Goal: Transaction & Acquisition: Purchase product/service

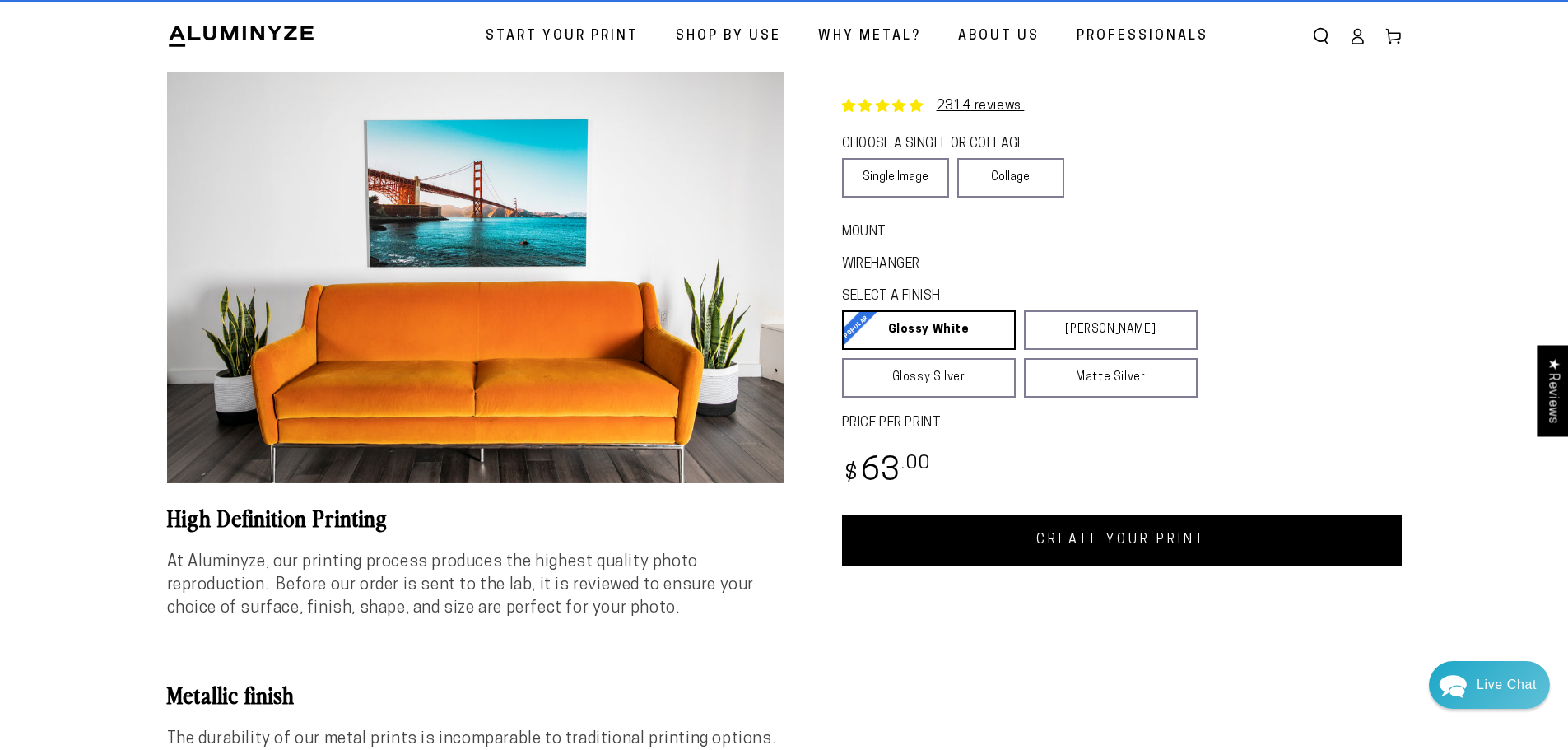
scroll to position [82, 0]
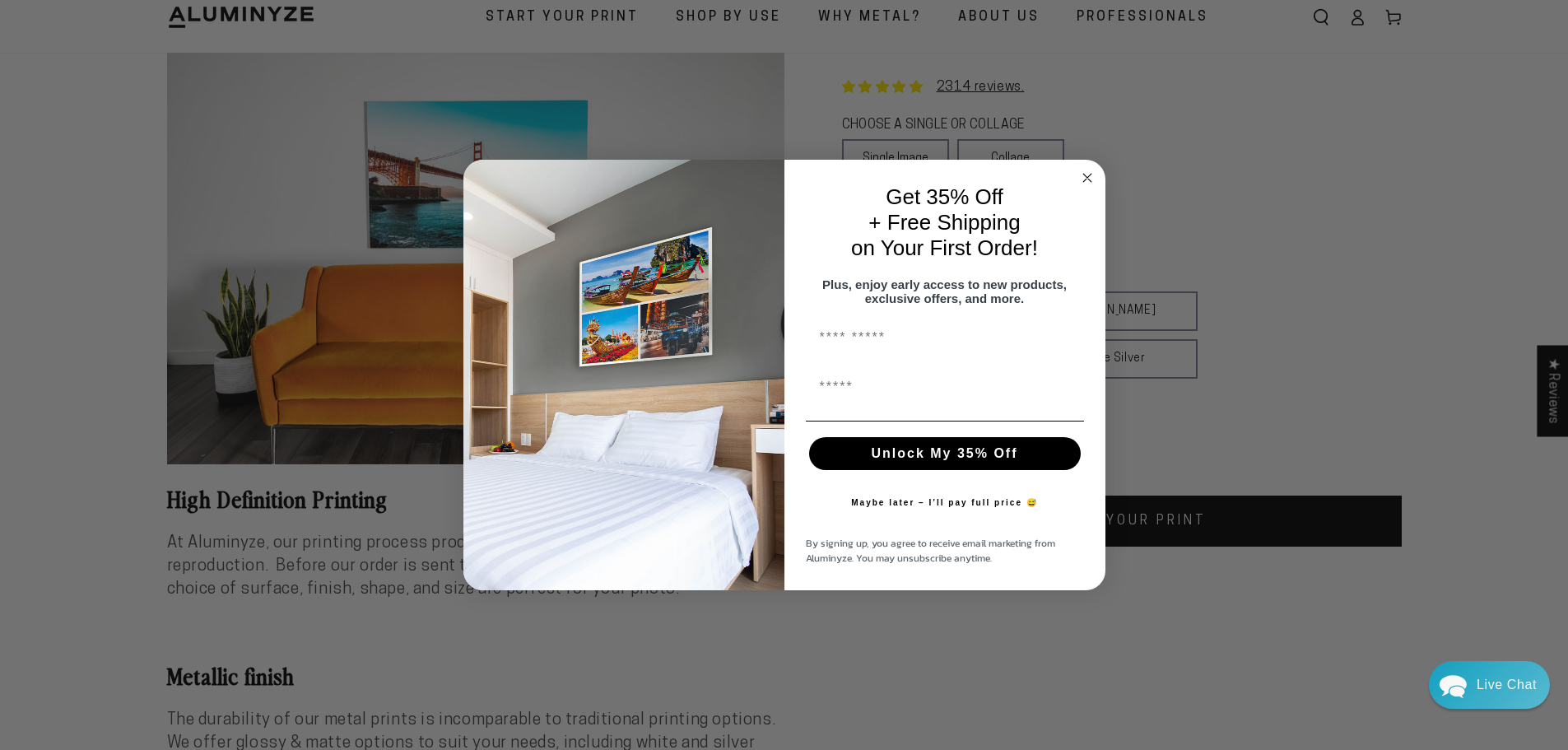
click at [1090, 168] on circle "Close dialog" at bounding box center [1087, 177] width 19 height 19
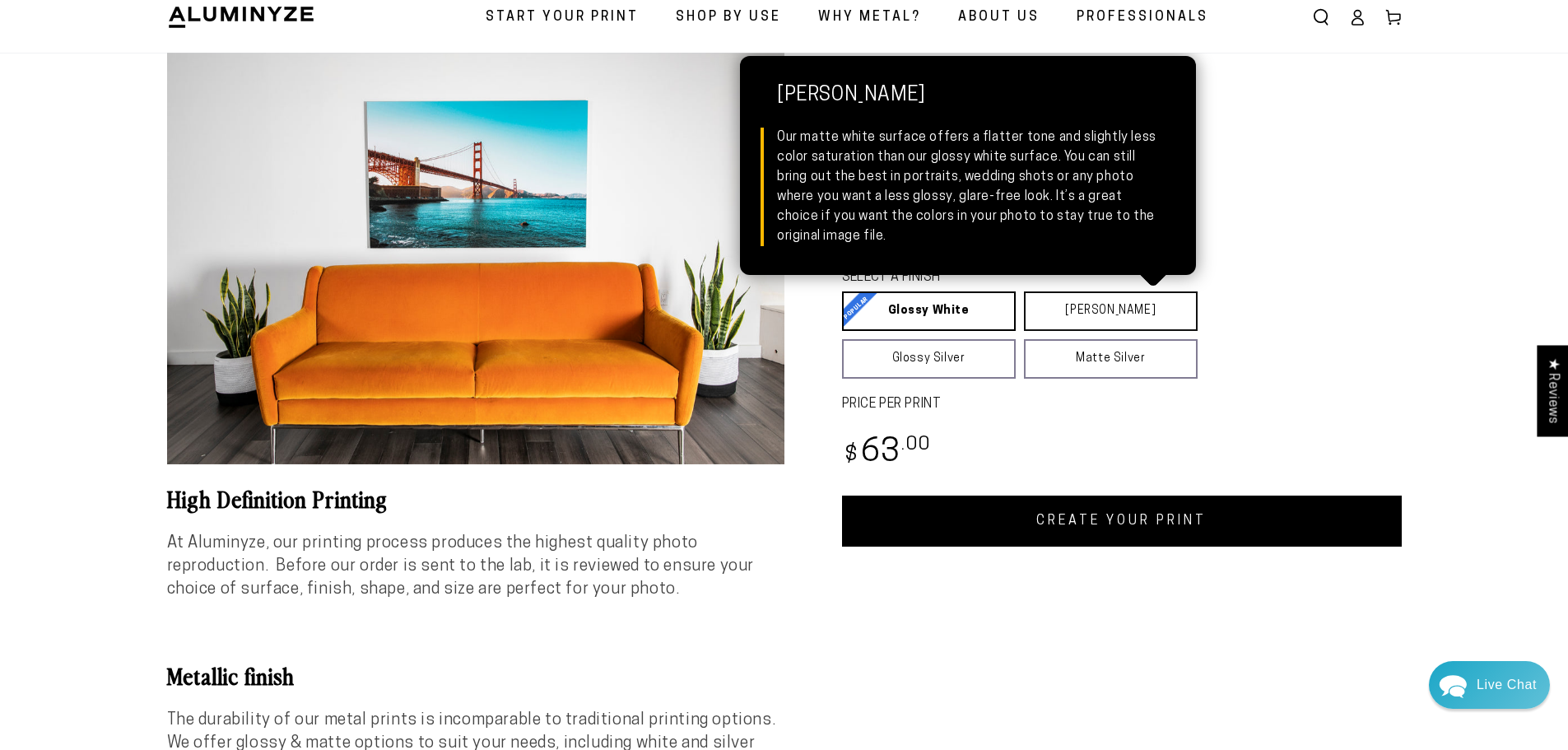
click at [1060, 305] on link "Matte White Matte White Our matte white surface offers a flatter tone and sligh…" at bounding box center [1111, 311] width 174 height 40
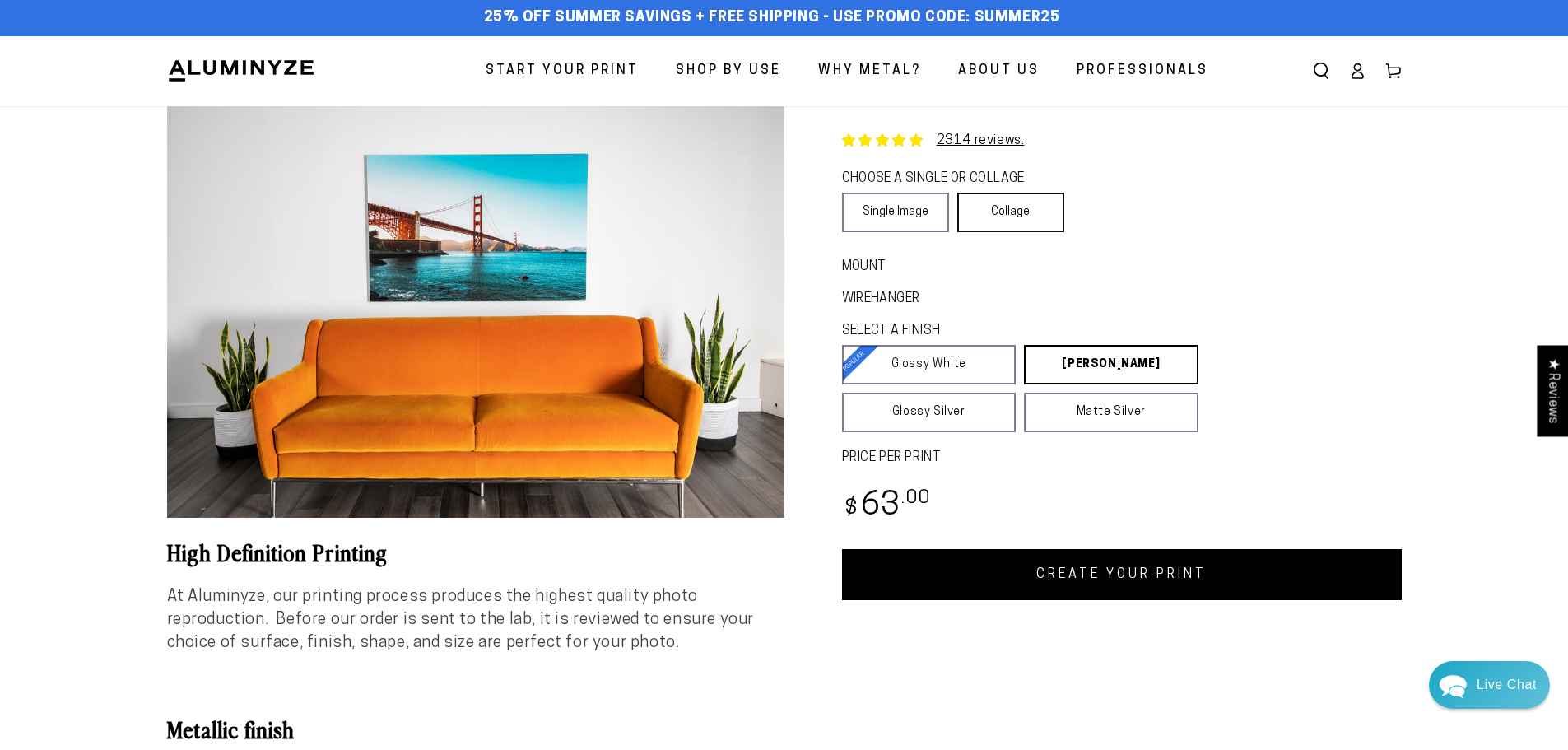
scroll to position [0, 0]
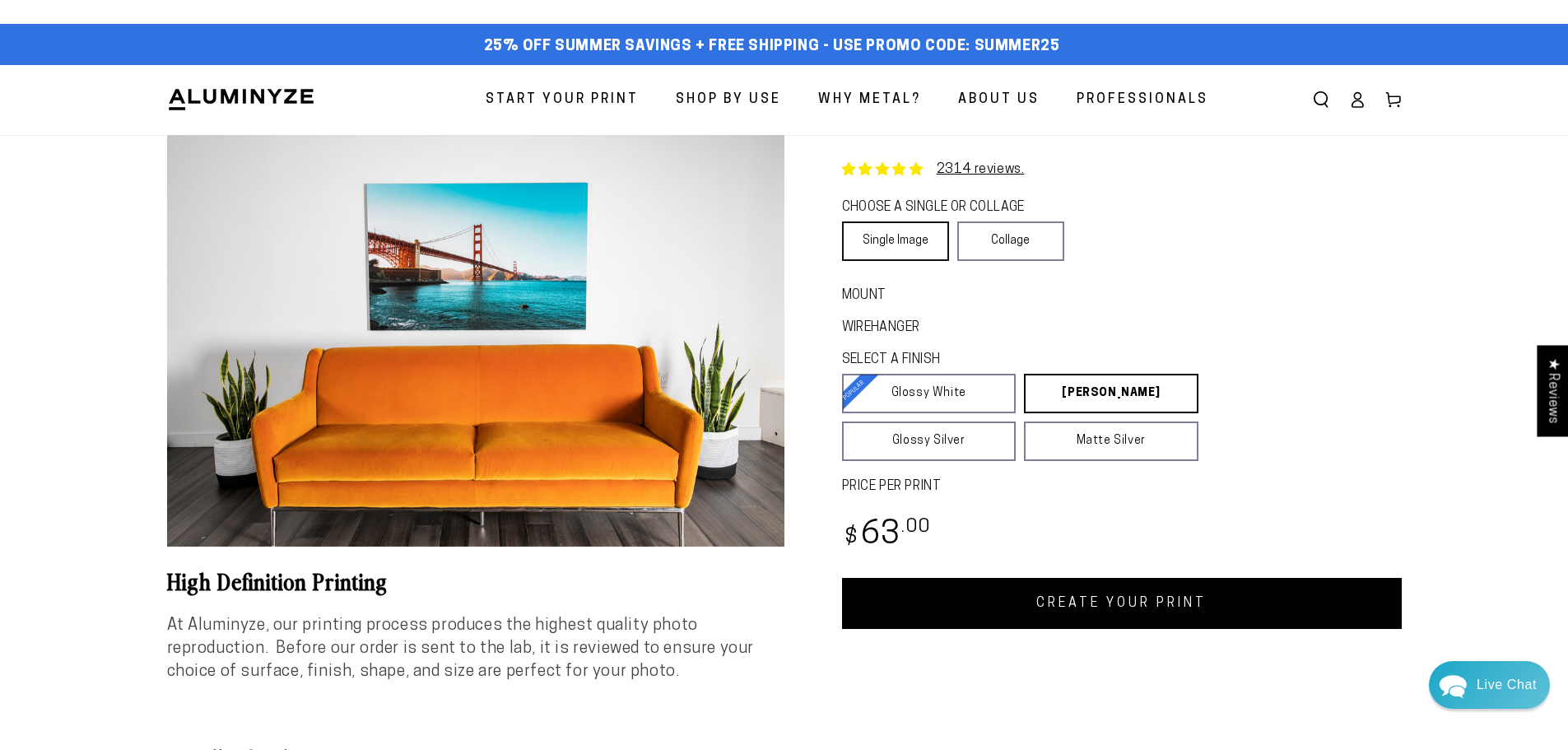
click at [868, 237] on link "Single Image" at bounding box center [895, 241] width 107 height 40
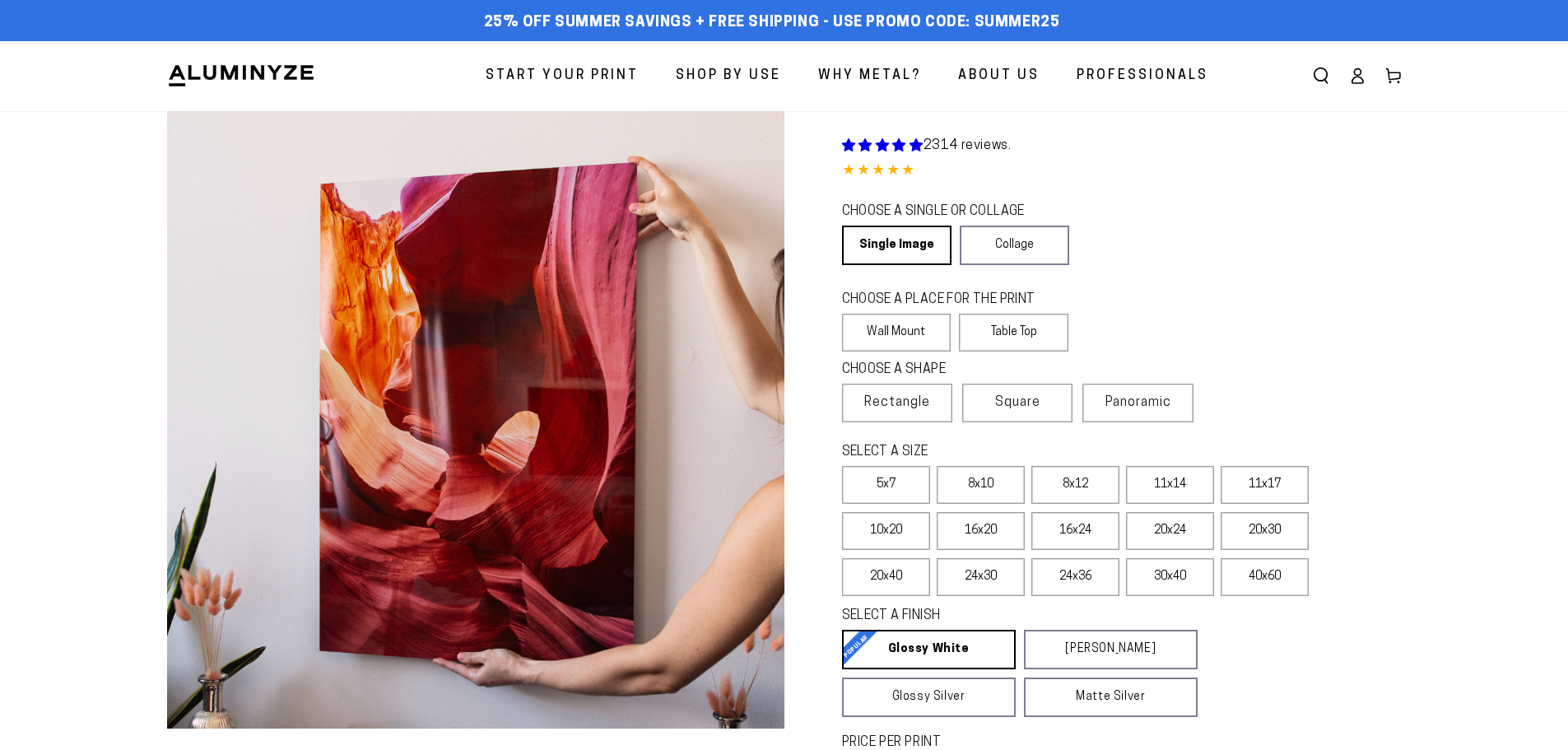
select select "**********"
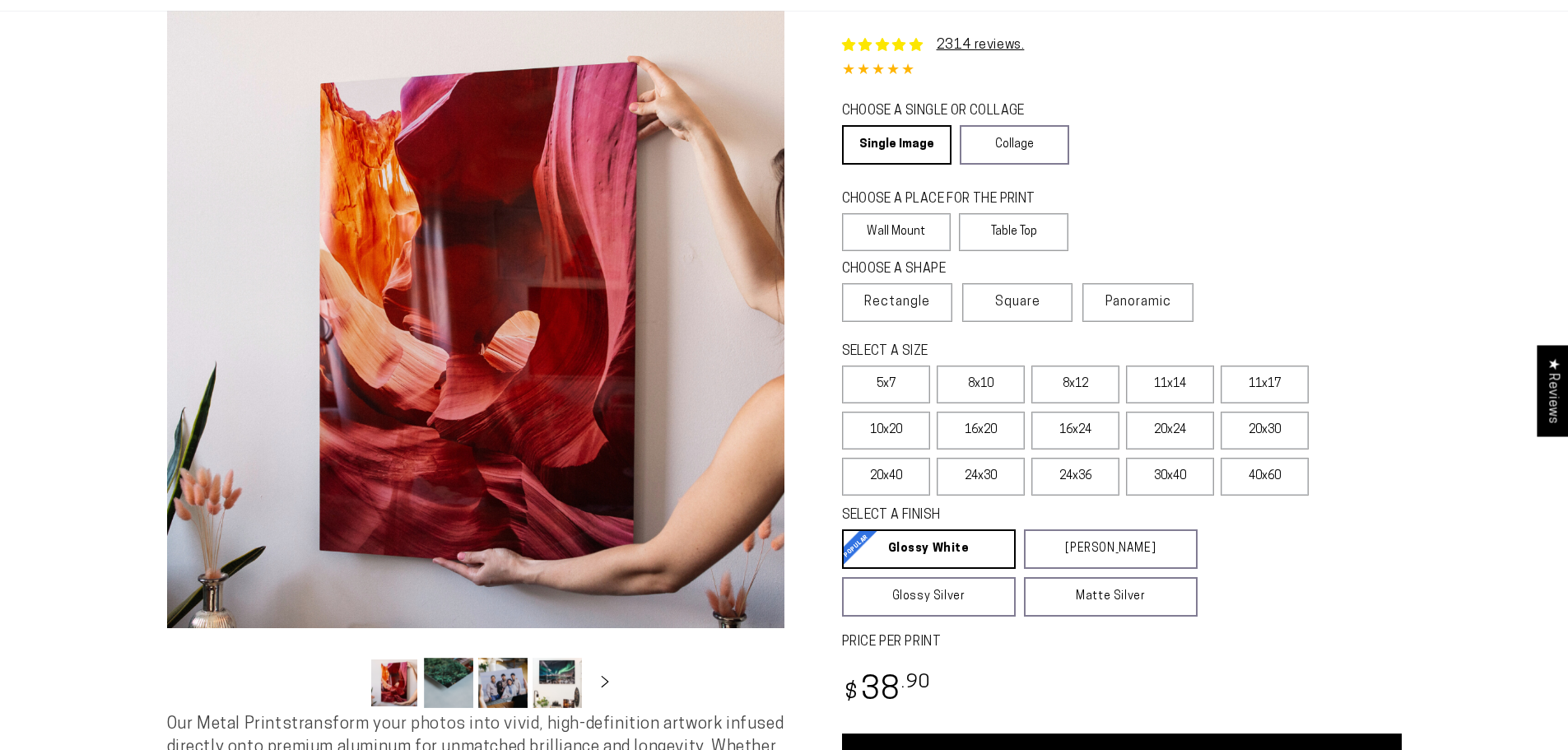
scroll to position [247, 0]
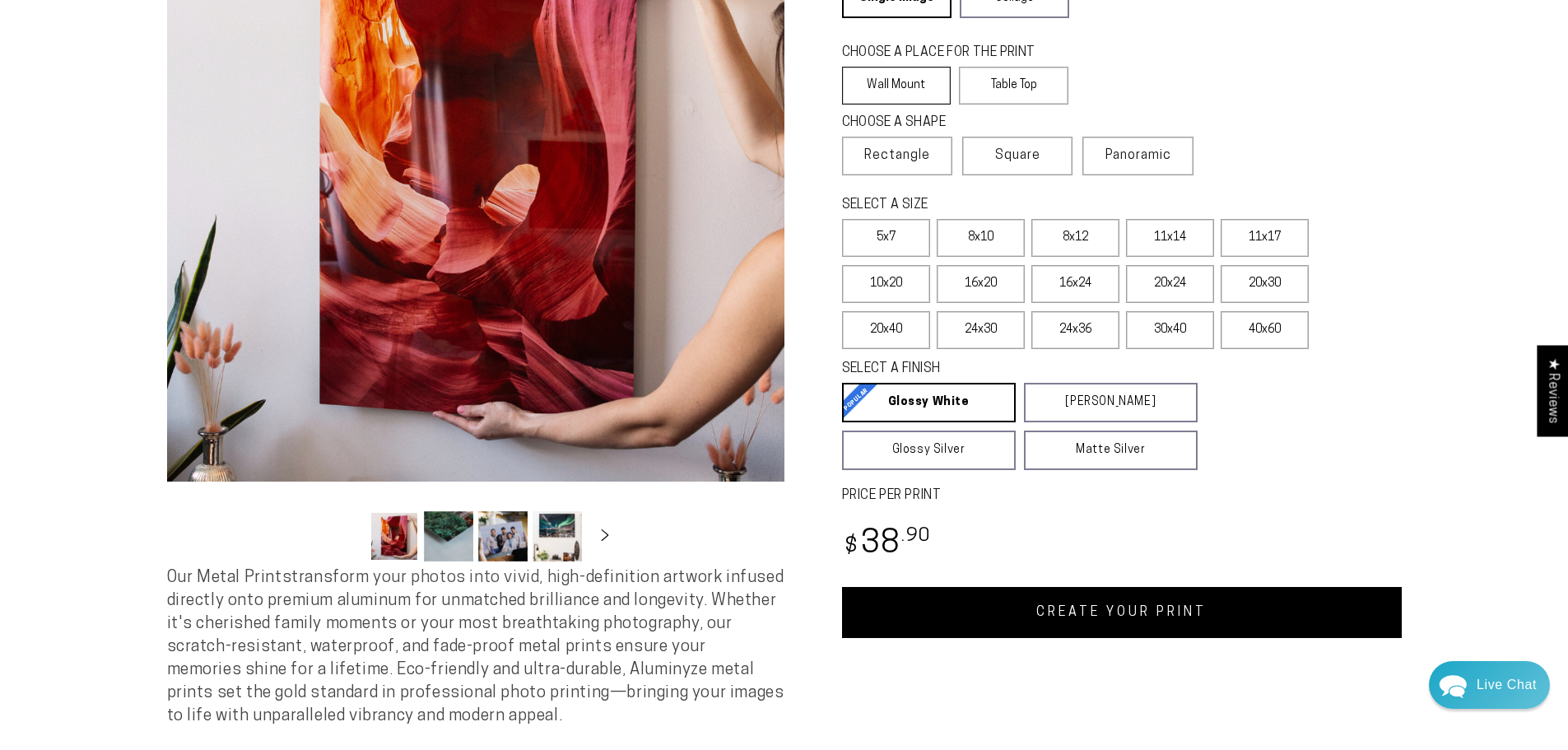
click at [887, 79] on label "Wall Mount" at bounding box center [897, 86] width 109 height 38
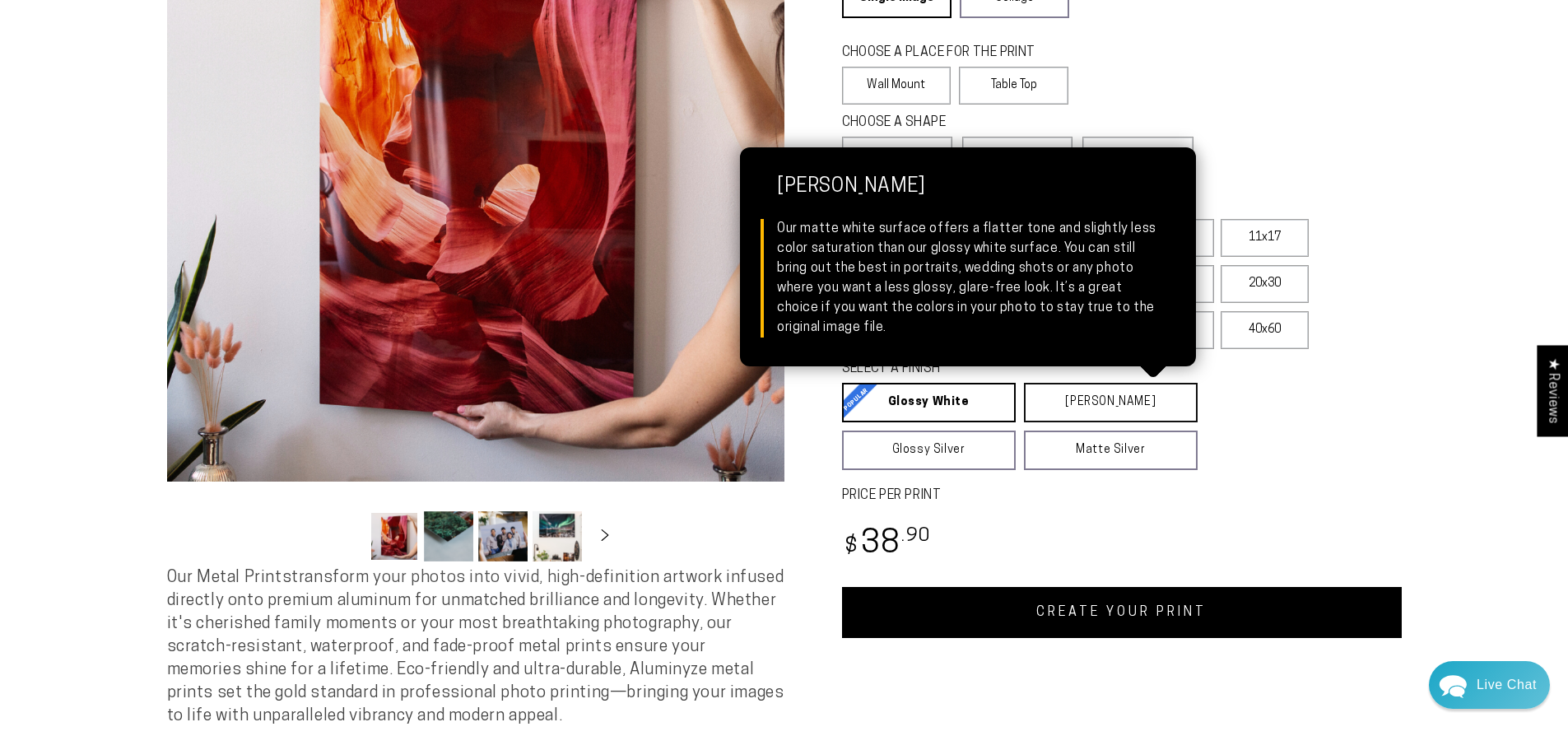
click at [1065, 400] on link "Matte White Matte White Our matte white surface offers a flatter tone and sligh…" at bounding box center [1111, 402] width 174 height 40
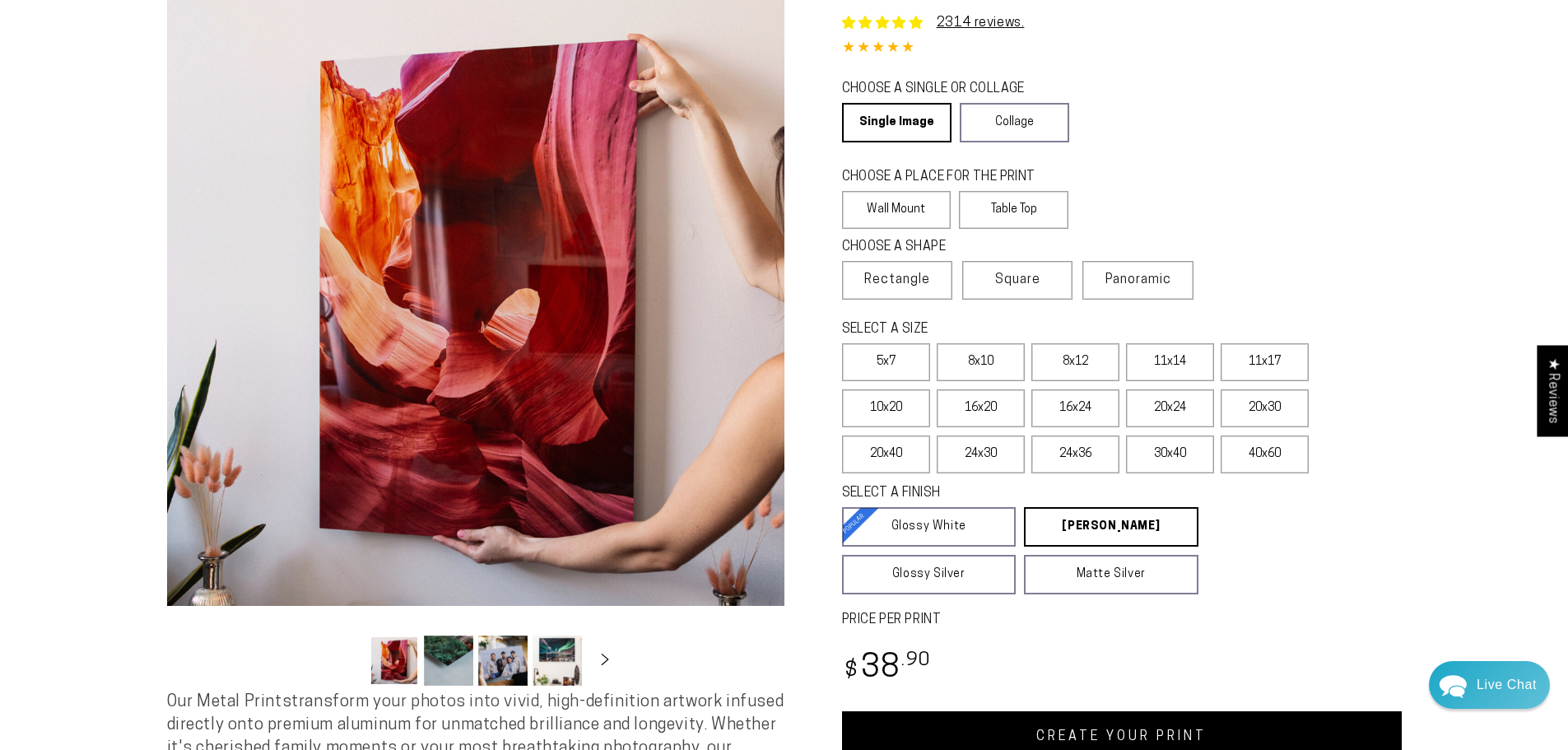
scroll to position [329, 0]
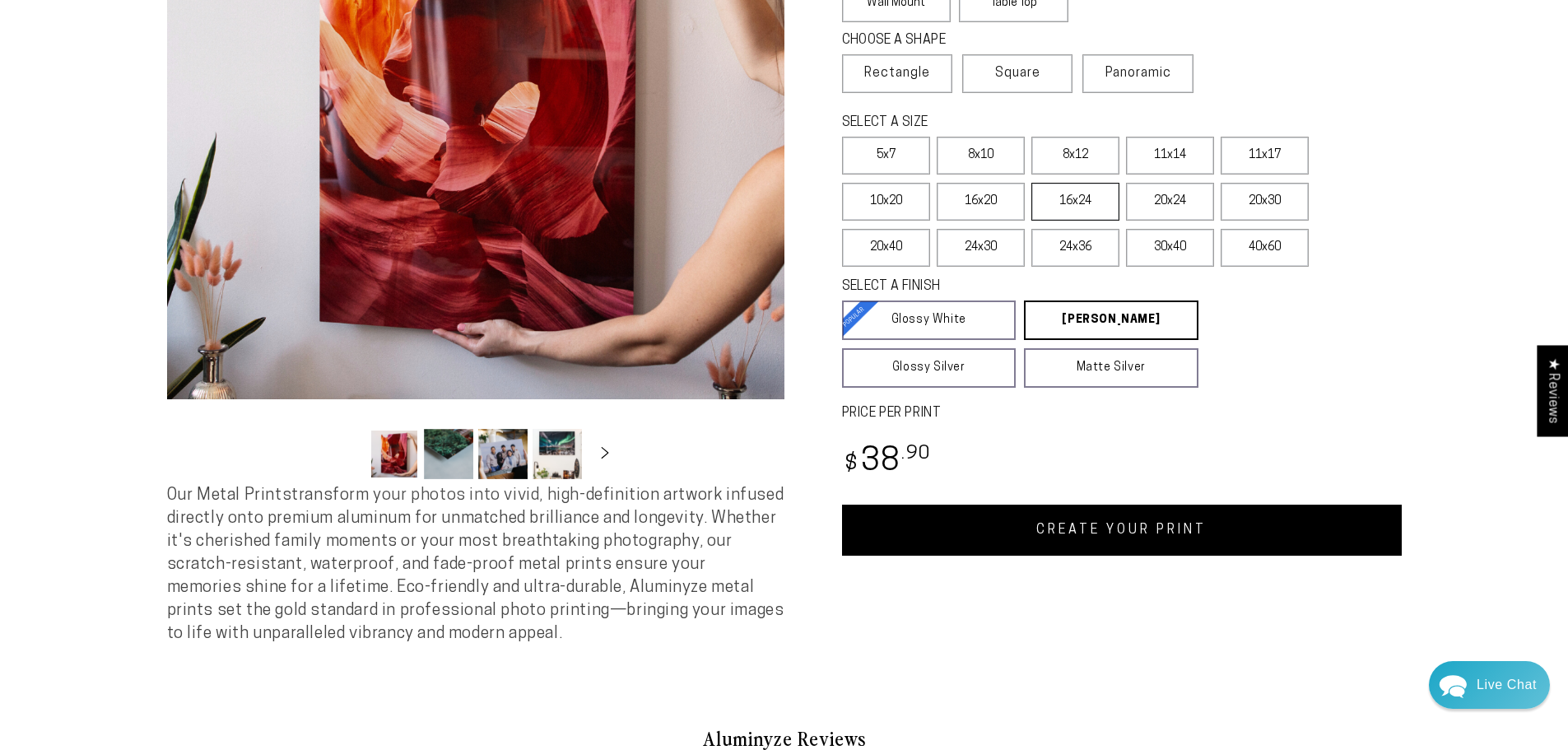
click at [1079, 205] on label "16x24" at bounding box center [1075, 202] width 88 height 38
